Goal: Task Accomplishment & Management: Use online tool/utility

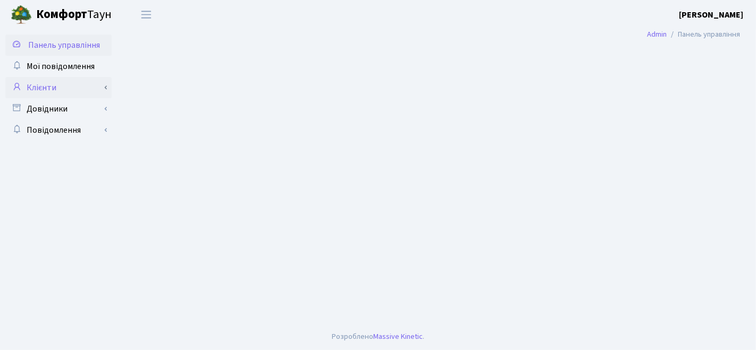
click at [45, 86] on link "Клієнти" at bounding box center [58, 87] width 106 height 21
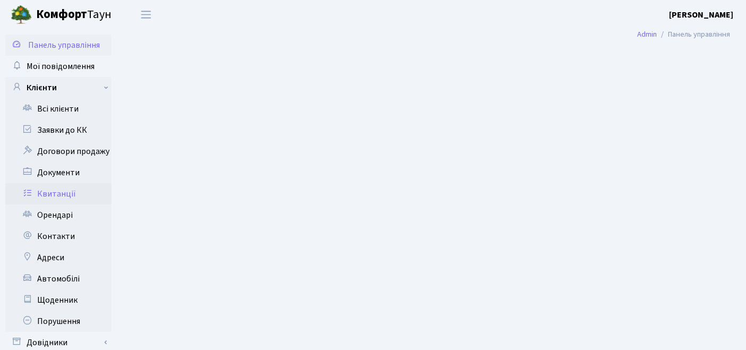
click at [36, 193] on link "Квитанції" at bounding box center [58, 193] width 106 height 21
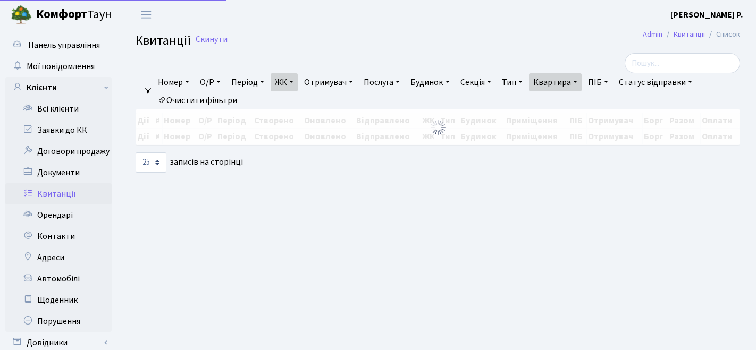
select select "25"
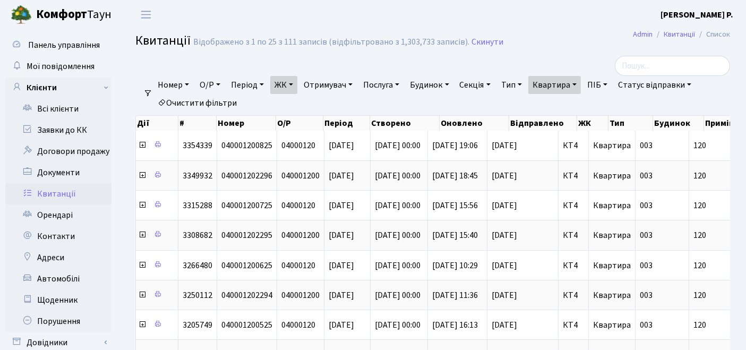
click at [581, 85] on link "Квартира" at bounding box center [555, 85] width 53 height 18
click at [574, 108] on input "120" at bounding box center [560, 106] width 62 height 20
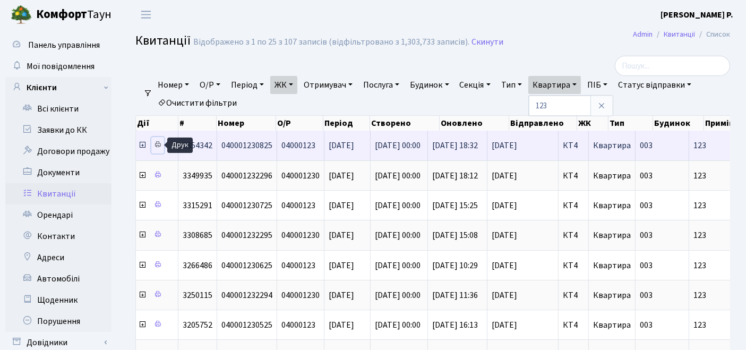
click at [160, 143] on icon at bounding box center [157, 144] width 7 height 7
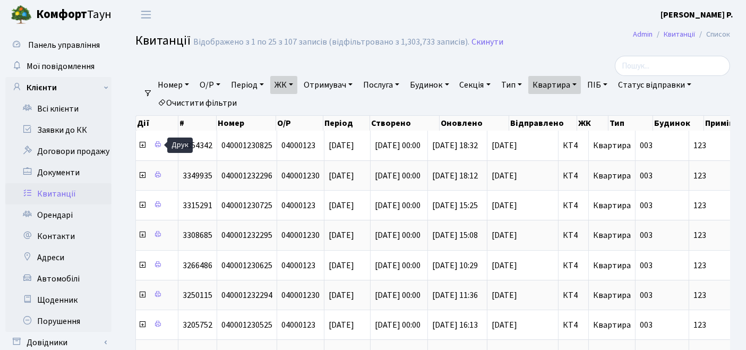
click at [563, 93] on link "Квартира" at bounding box center [555, 85] width 53 height 18
type input "1"
click at [214, 99] on link "Очистити фільтри" at bounding box center [198, 103] width 88 height 18
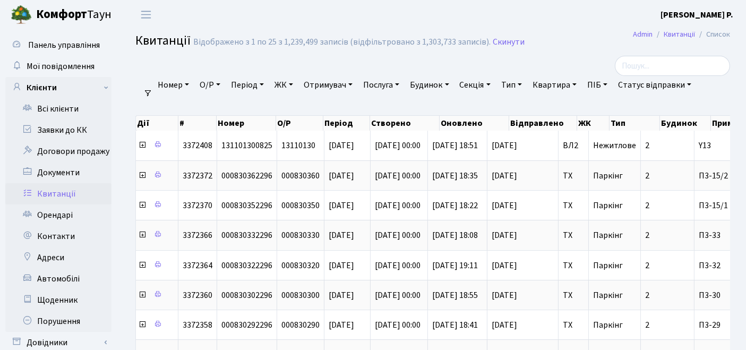
click at [294, 84] on link "ЖК" at bounding box center [283, 85] width 27 height 18
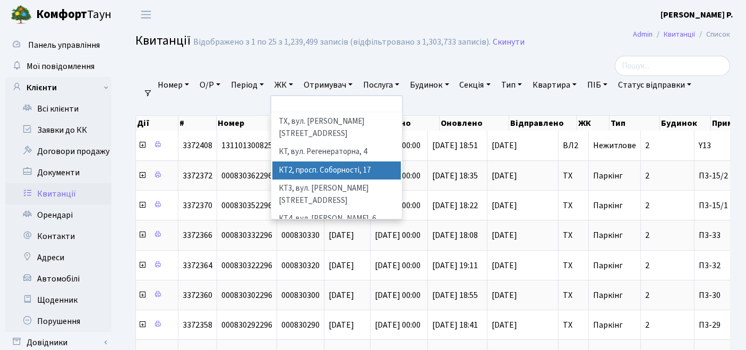
click at [302, 162] on li "КТ2, просп. Соборності, 17" at bounding box center [337, 171] width 129 height 19
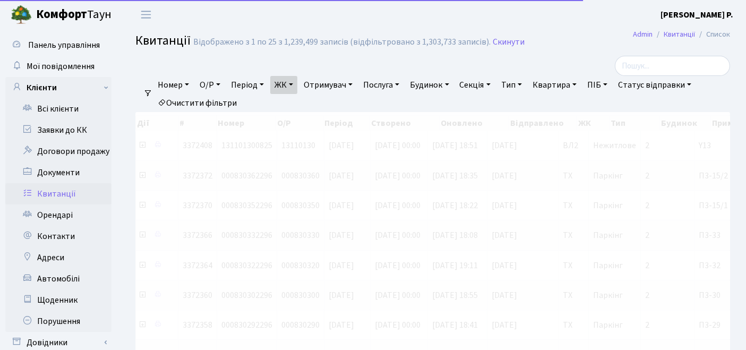
click at [566, 91] on link "Квартира" at bounding box center [555, 85] width 53 height 18
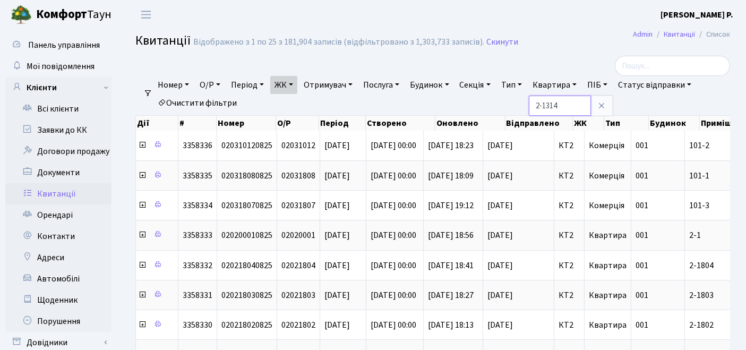
type input "2-1314"
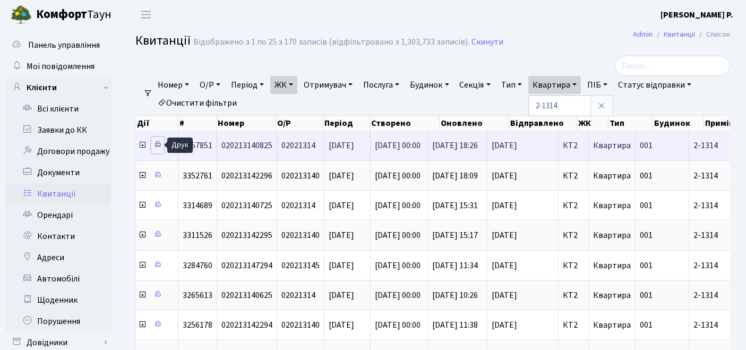
click at [156, 145] on icon at bounding box center [157, 144] width 7 height 7
